Goal: Find specific page/section: Find specific page/section

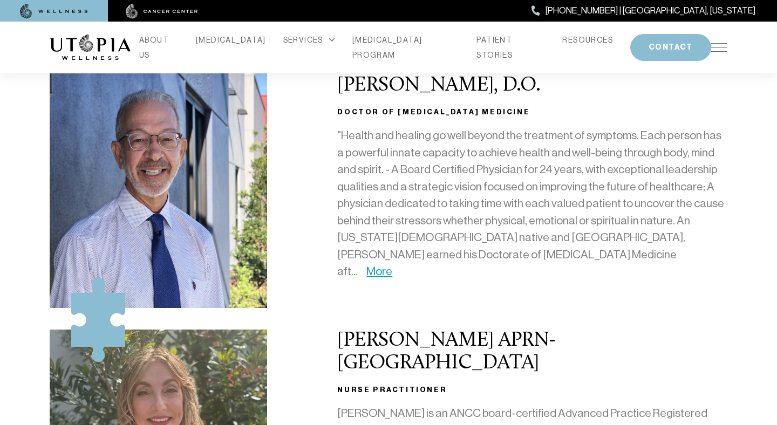
scroll to position [176, 0]
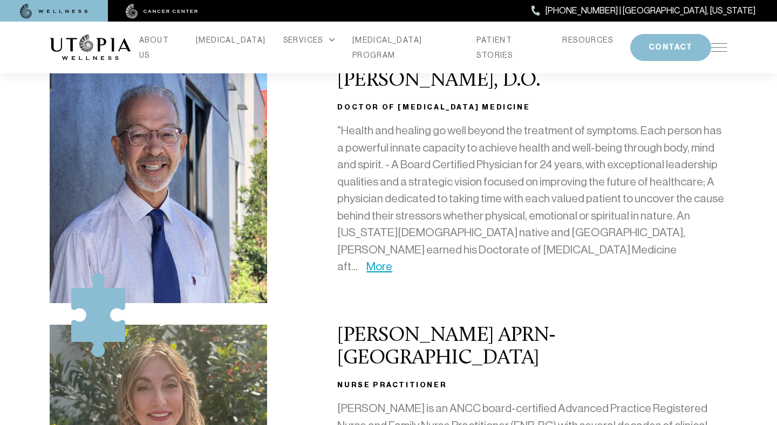
click at [702, 44] on div "ABOUT US [MEDICAL_DATA] SERVICES Services Overview [MEDICAL_DATA]: What It Is, …" at bounding box center [389, 48] width 678 height 52
click at [719, 46] on img at bounding box center [719, 47] width 16 height 9
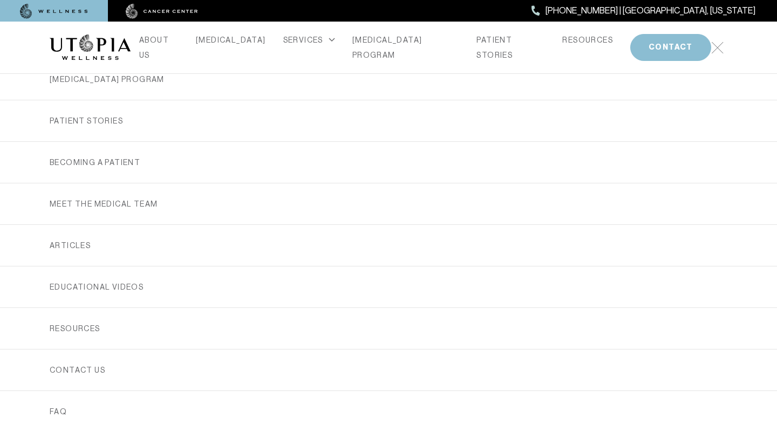
scroll to position [223, 0]
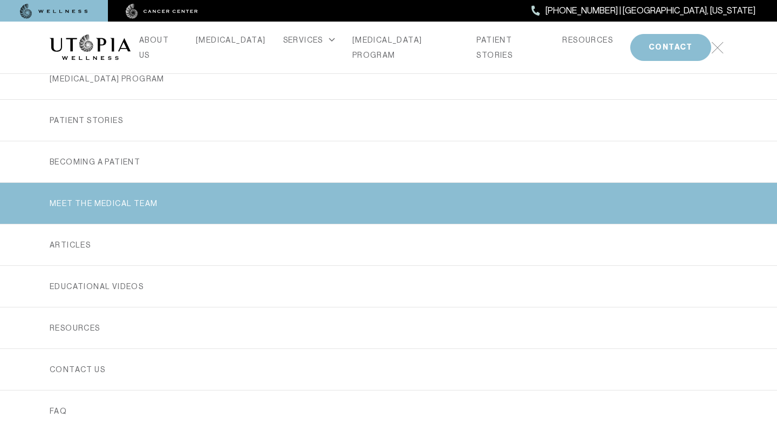
click at [276, 188] on link "MEET THE MEDICAL TEAM" at bounding box center [389, 203] width 678 height 41
click at [277, 202] on link "MEET THE MEDICAL TEAM" at bounding box center [389, 203] width 678 height 41
click at [382, 207] on link "MEET THE MEDICAL TEAM" at bounding box center [389, 203] width 678 height 41
click at [115, 199] on link "MEET THE MEDICAL TEAM" at bounding box center [389, 203] width 678 height 41
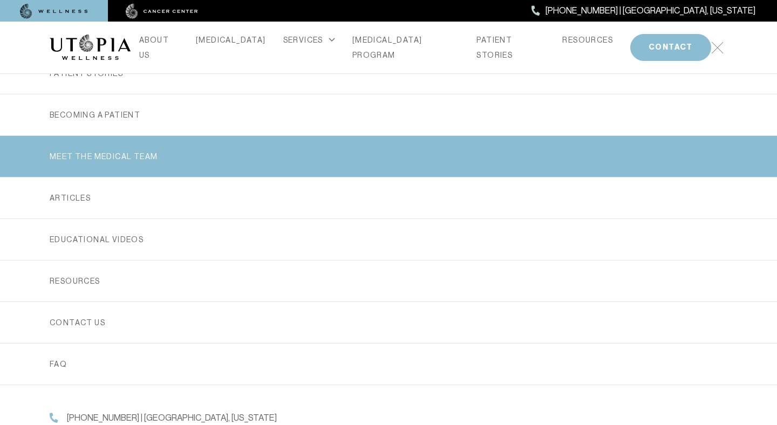
scroll to position [26, 0]
click at [74, 143] on link "MEET THE MEDICAL TEAM" at bounding box center [389, 156] width 678 height 41
click at [74, 153] on link "MEET THE MEDICAL TEAM" at bounding box center [389, 156] width 678 height 41
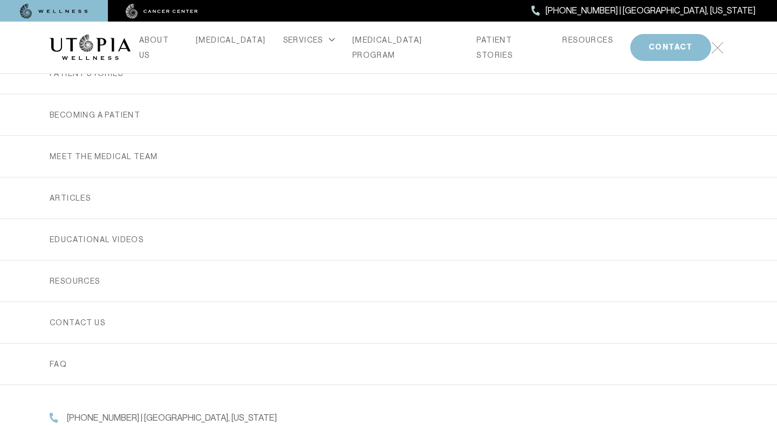
click at [715, 48] on img at bounding box center [717, 48] width 12 height 12
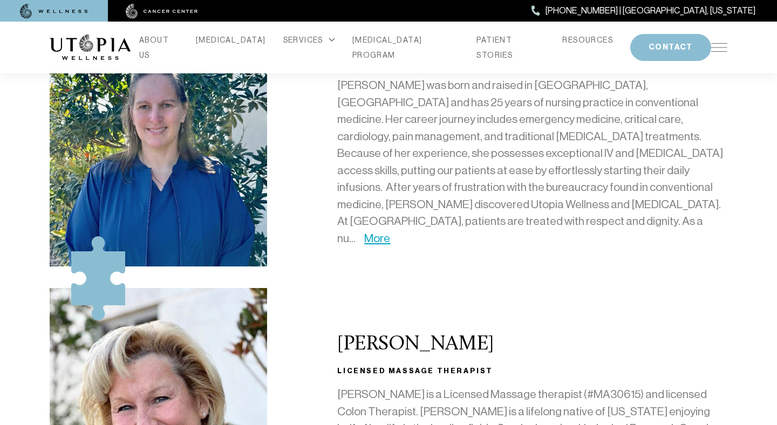
scroll to position [1008, 0]
